Goal: Obtain resource: Download file/media

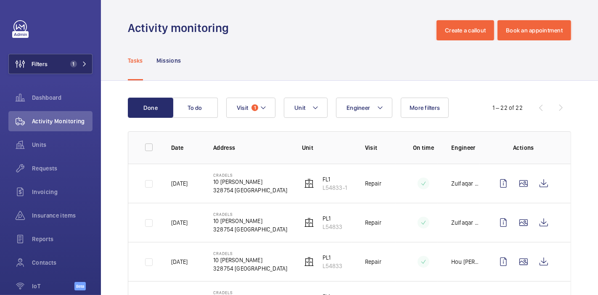
scroll to position [460, 0]
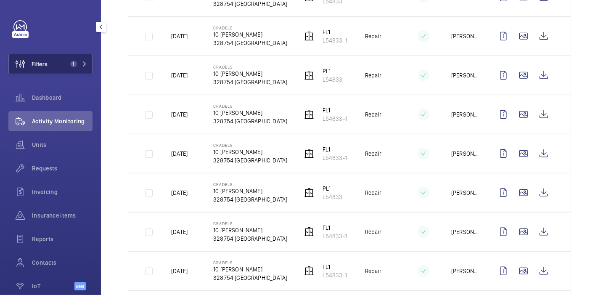
click at [61, 60] on button "Filters 1" at bounding box center [50, 64] width 84 height 20
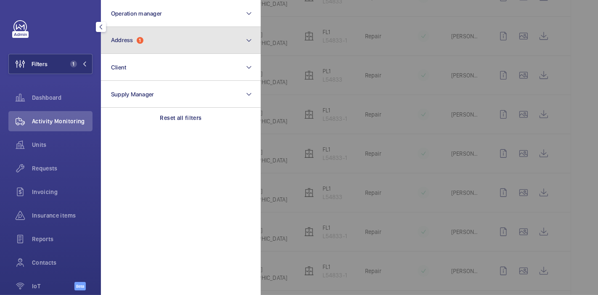
click at [145, 34] on button "Address 1" at bounding box center [181, 40] width 160 height 27
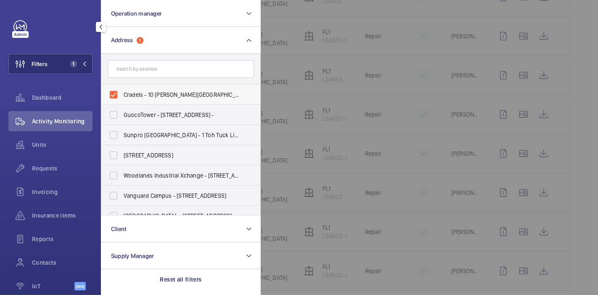
click at [111, 93] on label "Cradels - 10 Lor Limau, SINGAPORE 328754" at bounding box center [174, 94] width 146 height 20
click at [111, 93] on input "Cradels - 10 Lor Limau, SINGAPORE 328754" at bounding box center [113, 94] width 17 height 17
checkbox input "false"
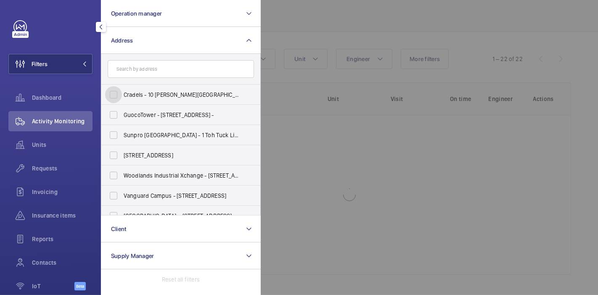
scroll to position [48, 0]
click at [148, 70] on input "text" at bounding box center [181, 69] width 146 height 18
type input "A"
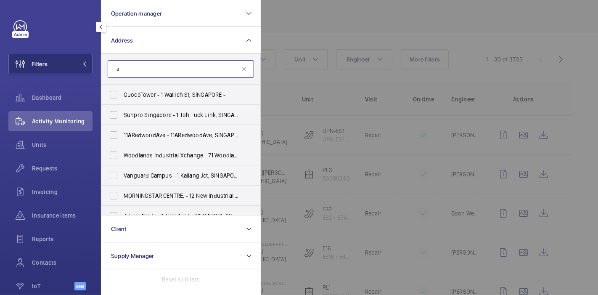
scroll to position [460, 0]
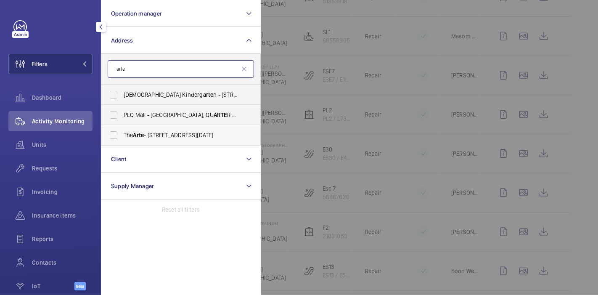
type input "arte"
click at [156, 131] on span "The Arte - 23 Jln Raja Udang, SINGAPORE 329216" at bounding box center [182, 135] width 116 height 8
click at [122, 130] on input "The Arte - 23 Jln Raja Udang, SINGAPORE 329216" at bounding box center [113, 135] width 17 height 17
checkbox input "true"
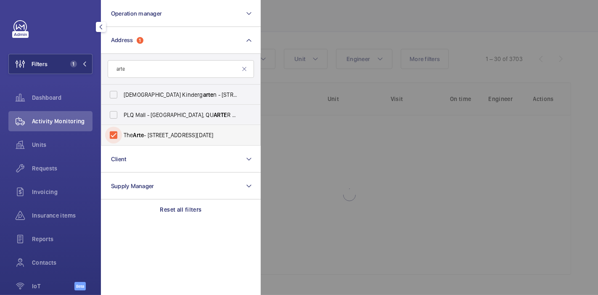
scroll to position [48, 0]
click at [272, 127] on div at bounding box center [560, 147] width 598 height 295
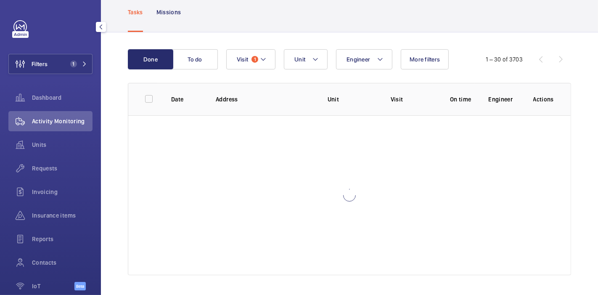
scroll to position [0, 0]
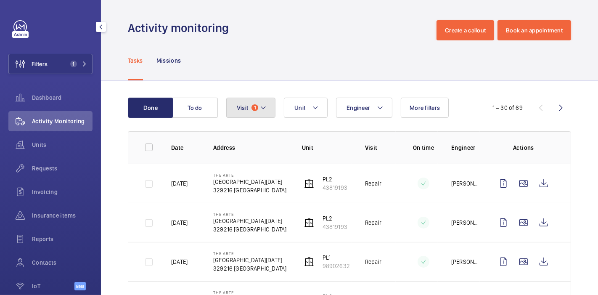
click at [258, 106] on span "1" at bounding box center [254, 107] width 7 height 7
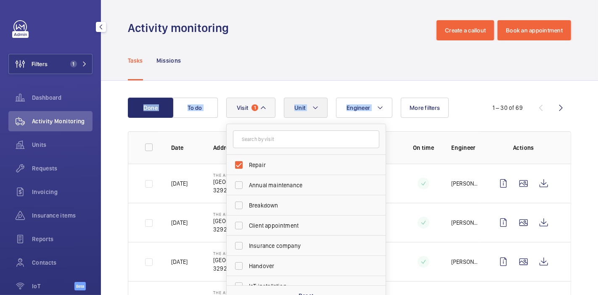
drag, startPoint x: 329, startPoint y: 55, endPoint x: 317, endPoint y: 106, distance: 52.6
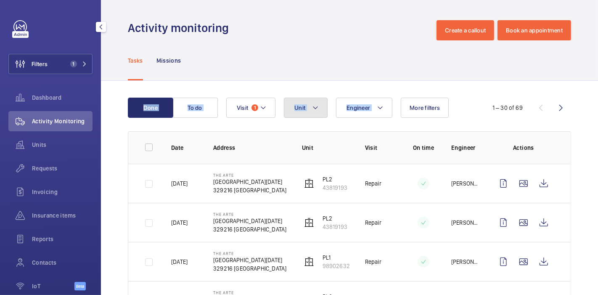
click at [317, 106] on mat-icon at bounding box center [315, 108] width 7 height 10
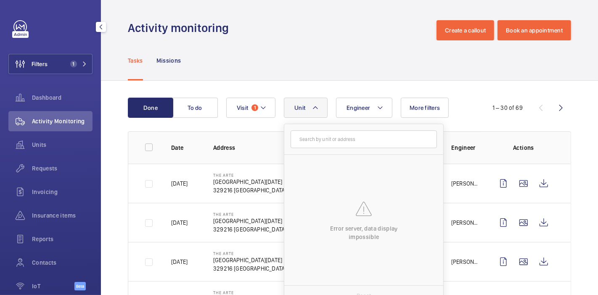
click at [318, 62] on div "Tasks Missions" at bounding box center [349, 60] width 443 height 40
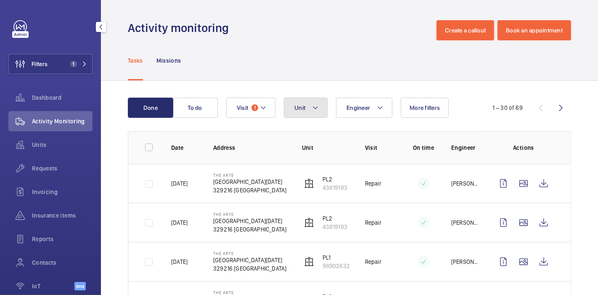
click at [315, 115] on button "Unit" at bounding box center [306, 108] width 44 height 20
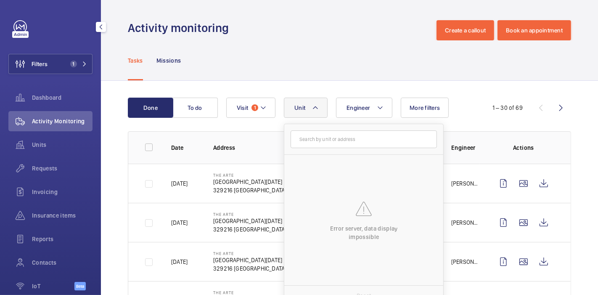
click at [325, 44] on div "Tasks Missions" at bounding box center [349, 60] width 443 height 40
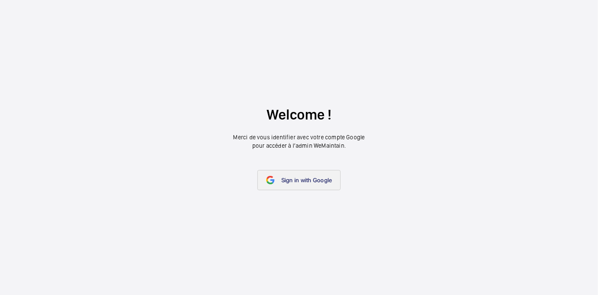
click at [282, 184] on link "Sign in with Google" at bounding box center [299, 180] width 84 height 20
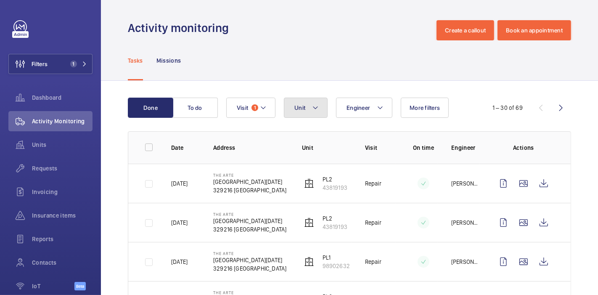
click at [317, 113] on button "Unit" at bounding box center [306, 108] width 44 height 20
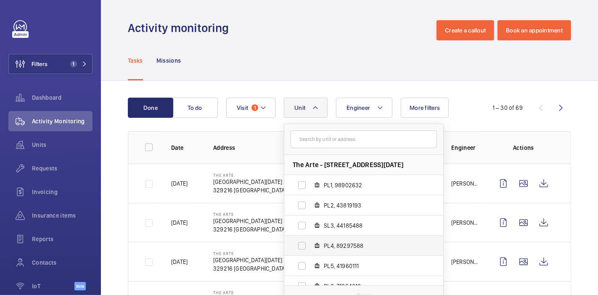
click at [309, 244] on label "PL4, 89297588" at bounding box center [356, 245] width 145 height 20
click at [309, 244] on input "PL4, 89297588" at bounding box center [301, 245] width 17 height 17
checkbox input "true"
click at [298, 42] on div "Tasks Missions" at bounding box center [349, 60] width 443 height 40
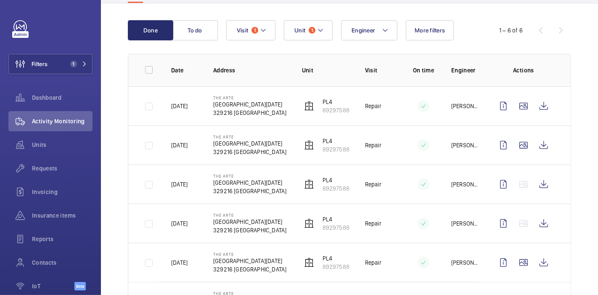
scroll to position [78, 0]
click at [533, 144] on wm-front-icon-button at bounding box center [543, 145] width 20 height 20
click at [305, 38] on button "Unit 1" at bounding box center [308, 30] width 49 height 20
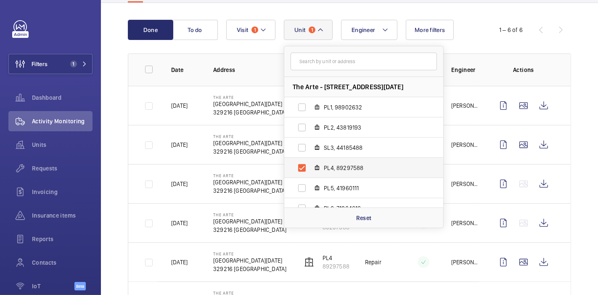
click at [301, 166] on label "PL4, 89297588" at bounding box center [356, 168] width 145 height 20
click at [301, 166] on input "PL4, 89297588" at bounding box center [301, 167] width 17 height 17
checkbox input "false"
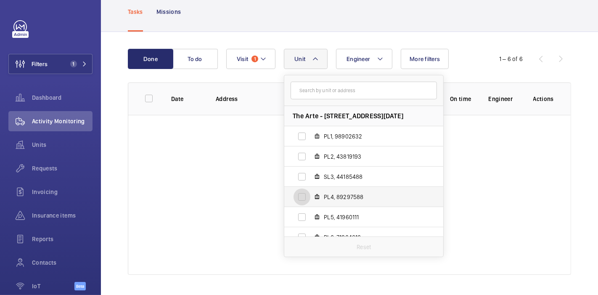
scroll to position [48, 0]
click at [303, 136] on label "PL1, 98902632" at bounding box center [356, 137] width 145 height 20
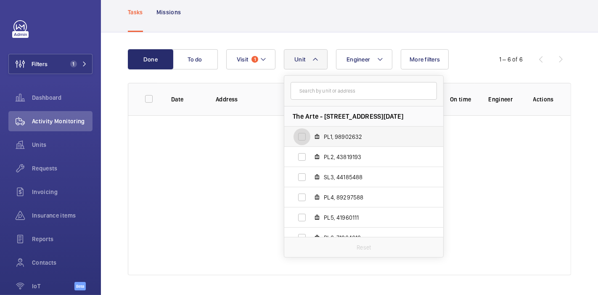
click at [303, 136] on input "PL1, 98902632" at bounding box center [301, 136] width 17 height 17
checkbox input "true"
click at [108, 102] on div "Done To do Engineer Unit 1 The Arte - 23 Jln Raja Udang, 329216 SINGAPORE PL1, …" at bounding box center [349, 163] width 497 height 263
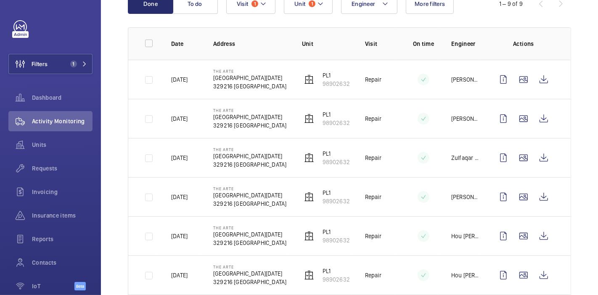
scroll to position [103, 0]
click at [539, 197] on wm-front-icon-button at bounding box center [543, 197] width 20 height 20
click at [60, 63] on button "Filters 1" at bounding box center [50, 64] width 84 height 20
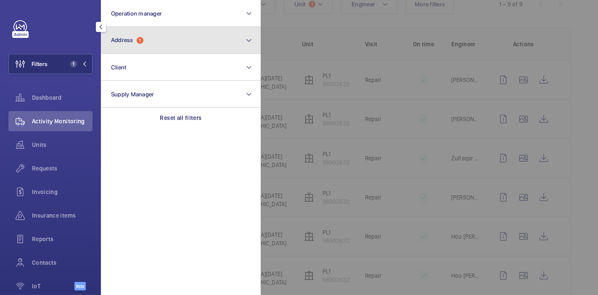
click at [135, 40] on span "Address 1" at bounding box center [127, 40] width 32 height 7
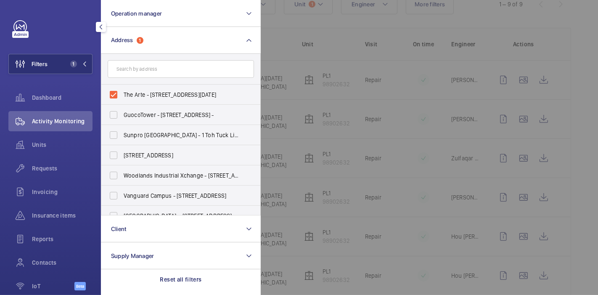
click at [111, 92] on label "The Arte - 23 Jln Raja Udang, SINGAPORE 329216" at bounding box center [174, 94] width 146 height 20
click at [111, 92] on input "The Arte - 23 Jln Raja Udang, SINGAPORE 329216" at bounding box center [113, 94] width 17 height 17
checkbox input "false"
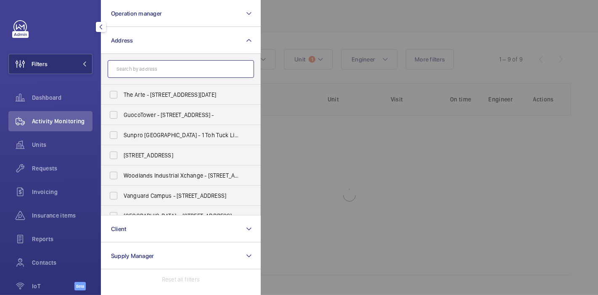
scroll to position [103, 0]
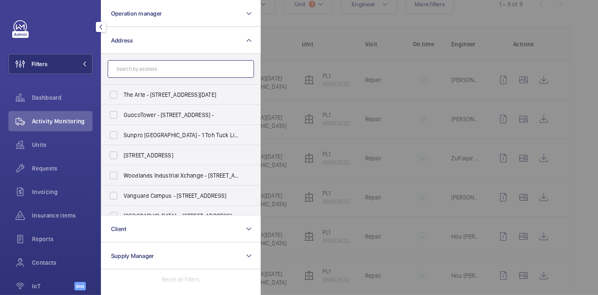
click at [132, 64] on input "text" at bounding box center [181, 69] width 146 height 18
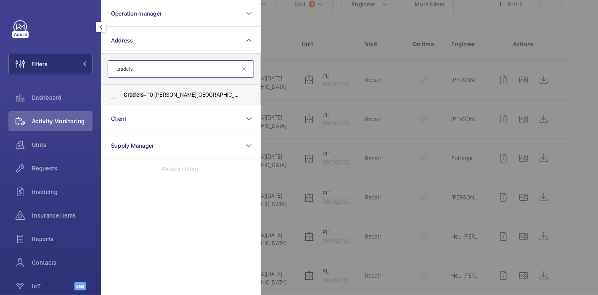
type input "cradels"
click at [135, 95] on span "Cradels" at bounding box center [134, 94] width 20 height 7
click at [122, 95] on input "Cradels - 10 Lor Limau, SINGAPORE 328754" at bounding box center [113, 94] width 17 height 17
checkbox input "true"
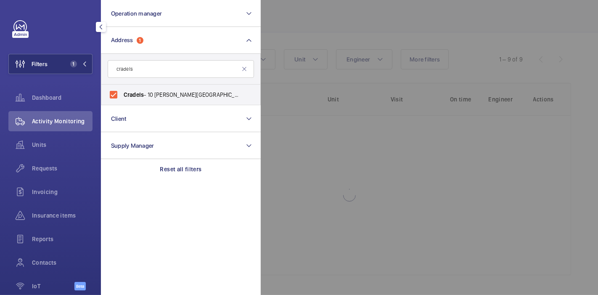
click at [296, 34] on div at bounding box center [560, 147] width 598 height 295
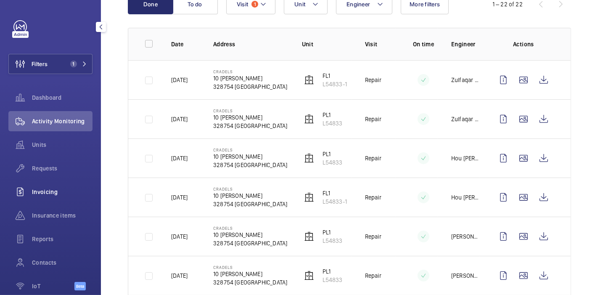
scroll to position [41, 0]
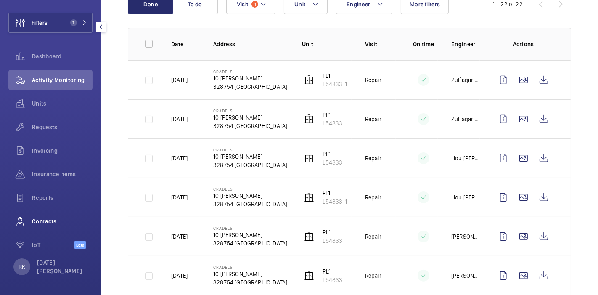
click at [43, 219] on span "Contacts" at bounding box center [62, 221] width 61 height 8
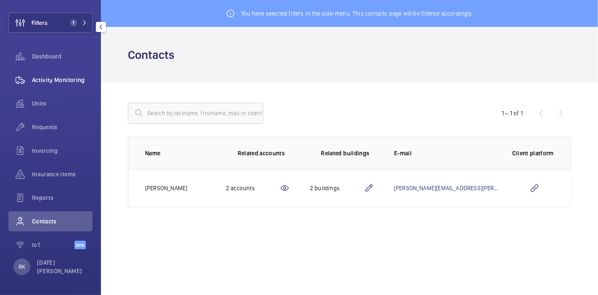
click at [76, 75] on div "Activity Monitoring" at bounding box center [50, 80] width 84 height 20
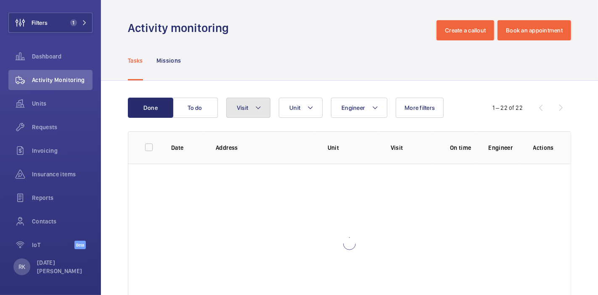
click at [262, 112] on button "Visit" at bounding box center [248, 108] width 44 height 20
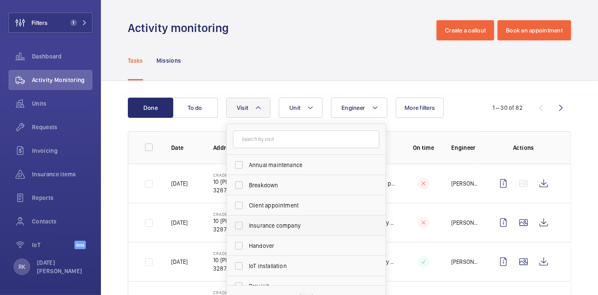
scroll to position [132, 0]
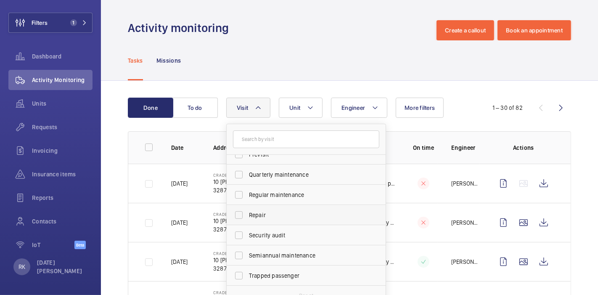
click at [240, 213] on label "Repair" at bounding box center [300, 215] width 146 height 20
click at [240, 213] on input "Repair" at bounding box center [238, 214] width 17 height 17
checkbox input "true"
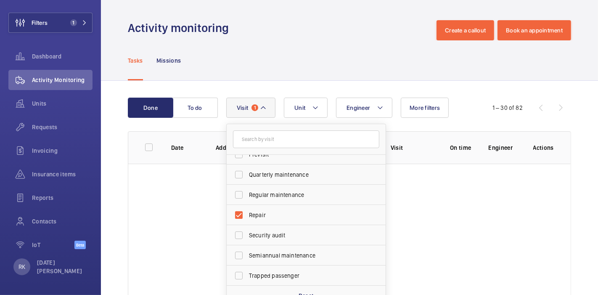
click at [271, 52] on div "Tasks Missions" at bounding box center [349, 60] width 443 height 40
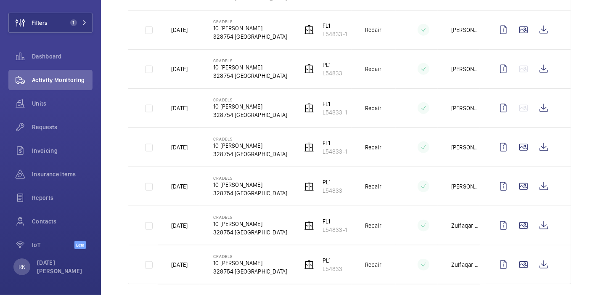
scroll to position [745, 0]
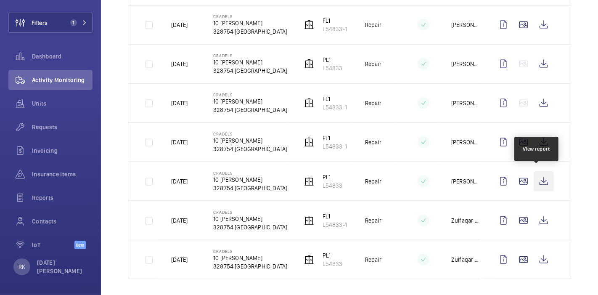
click at [540, 177] on wm-front-icon-button at bounding box center [543, 181] width 20 height 20
click at [534, 178] on wm-front-icon-button at bounding box center [543, 181] width 20 height 20
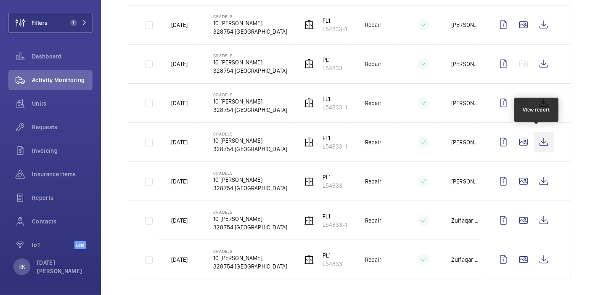
click at [537, 138] on wm-front-icon-button at bounding box center [543, 142] width 20 height 20
